Goal: Information Seeking & Learning: Check status

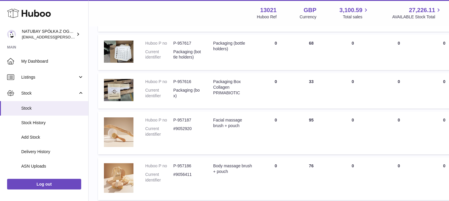
scroll to position [48, 0]
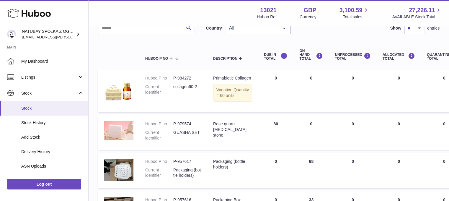
click at [41, 106] on span "Stock" at bounding box center [52, 108] width 63 height 6
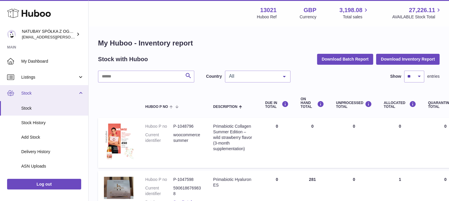
click at [46, 95] on span "Stock" at bounding box center [49, 93] width 56 height 6
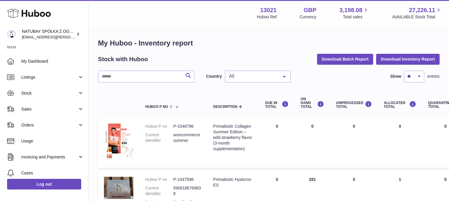
click at [44, 111] on span "Sales" at bounding box center [49, 109] width 56 height 6
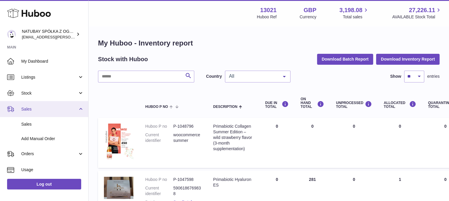
click at [42, 115] on link "Sales" at bounding box center [44, 109] width 88 height 16
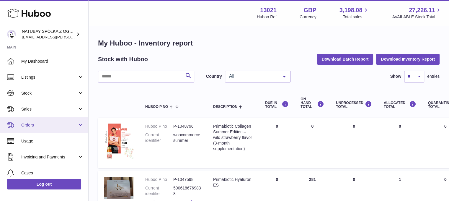
click at [43, 120] on ul "My Dashboard Listings Not with Huboo Listings with Huboo Bundles Stock Stock St…" at bounding box center [44, 140] width 88 height 175
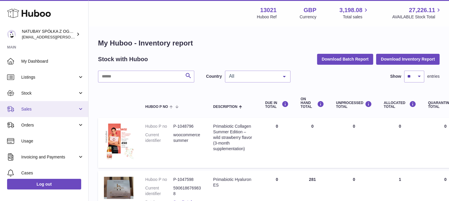
click at [57, 110] on span "Sales" at bounding box center [49, 109] width 56 height 6
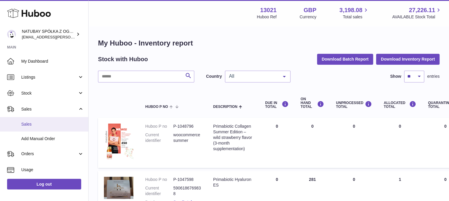
click at [45, 122] on span "Sales" at bounding box center [52, 124] width 63 height 6
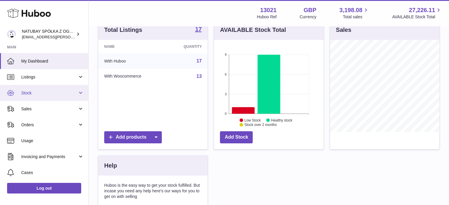
scroll to position [30, 0]
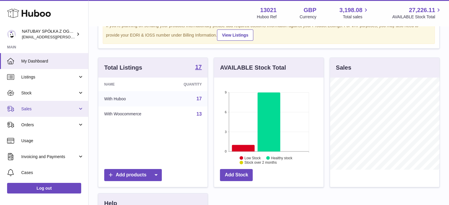
click at [40, 107] on span "Sales" at bounding box center [49, 109] width 56 height 6
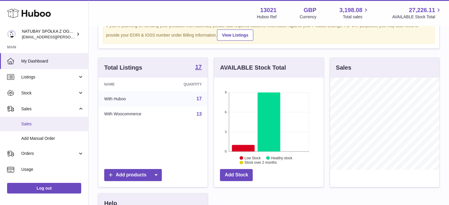
click at [40, 124] on span "Sales" at bounding box center [52, 124] width 63 height 6
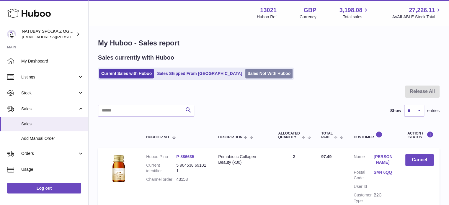
click at [248, 72] on link "Sales Not With Huboo" at bounding box center [268, 74] width 47 height 10
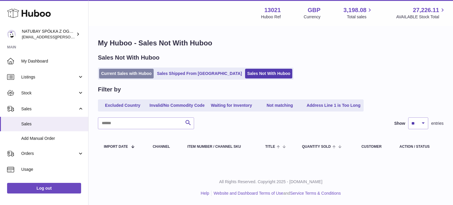
click at [125, 75] on link "Current Sales with Huboo" at bounding box center [126, 74] width 55 height 10
